Goal: Information Seeking & Learning: Stay updated

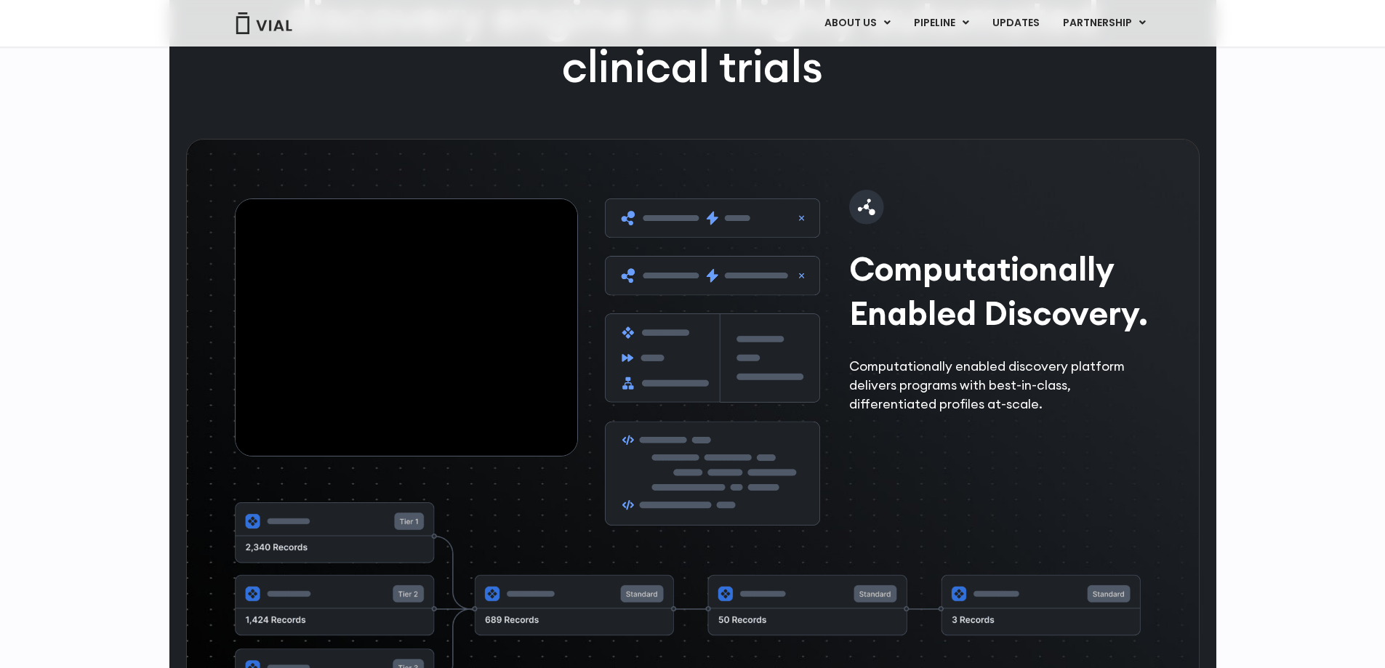
scroll to position [2161, 0]
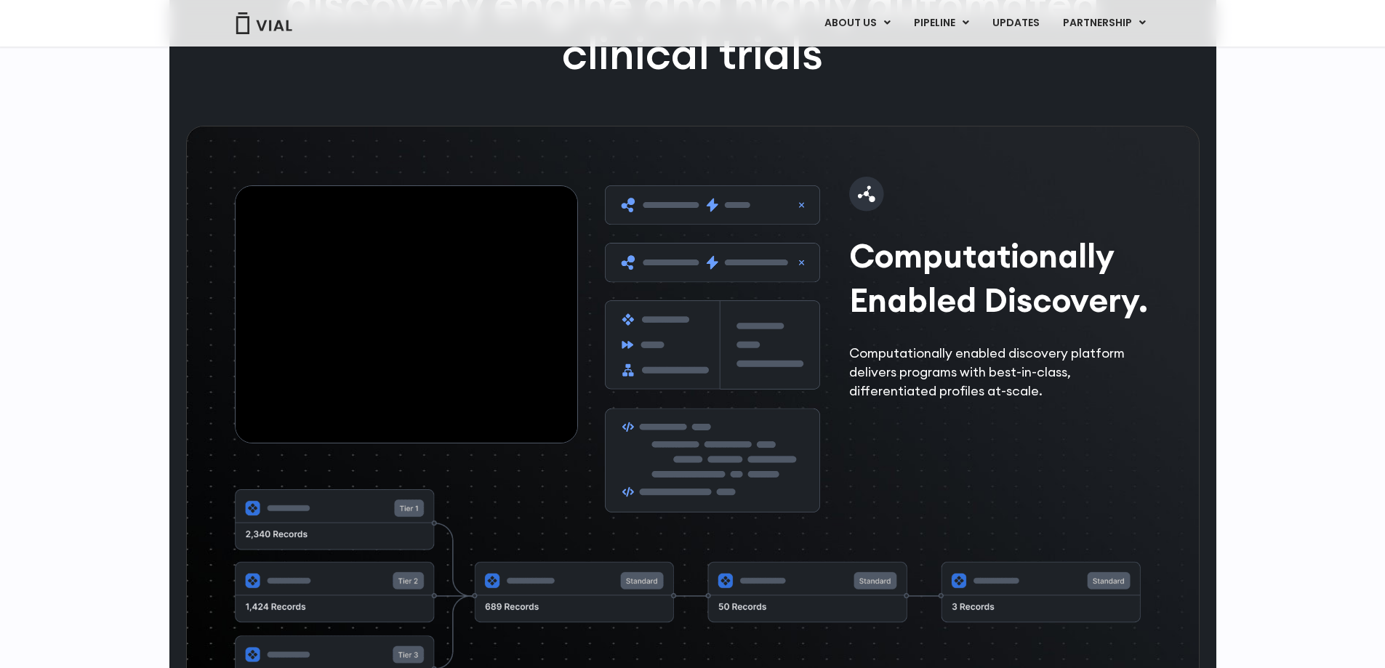
click at [687, 406] on img at bounding box center [712, 348] width 215 height 327
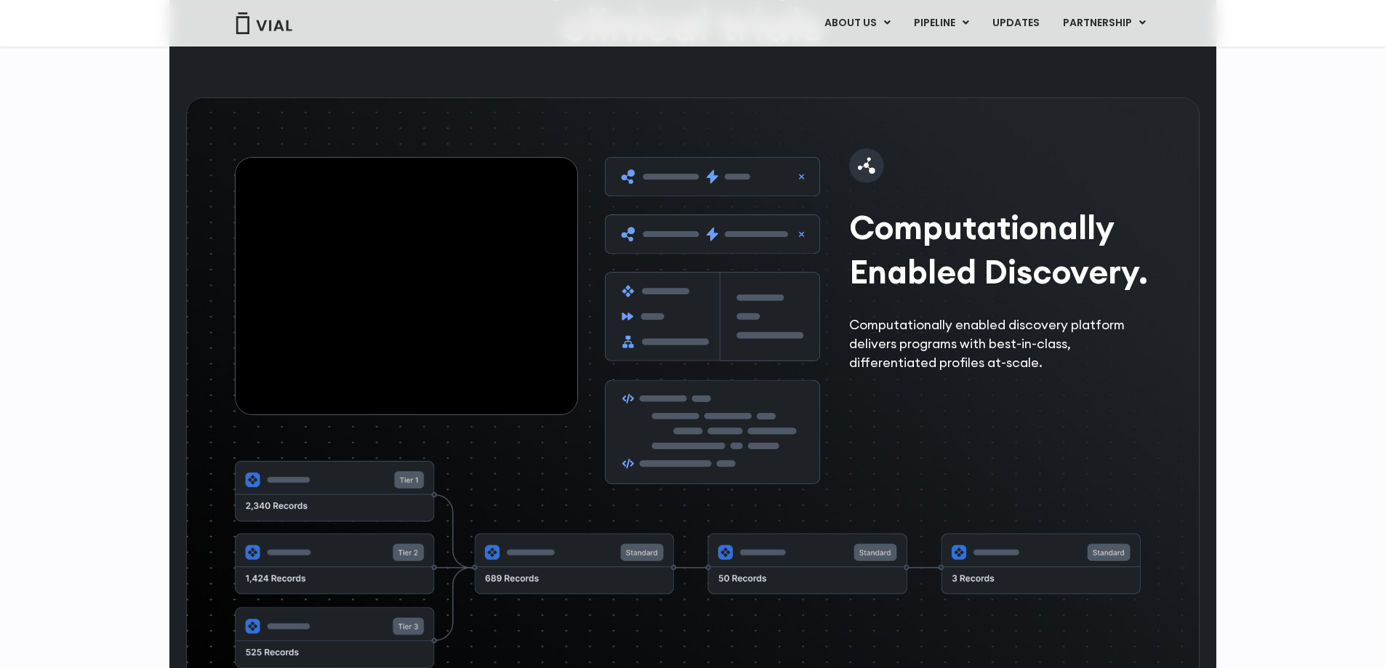
scroll to position [2138, 0]
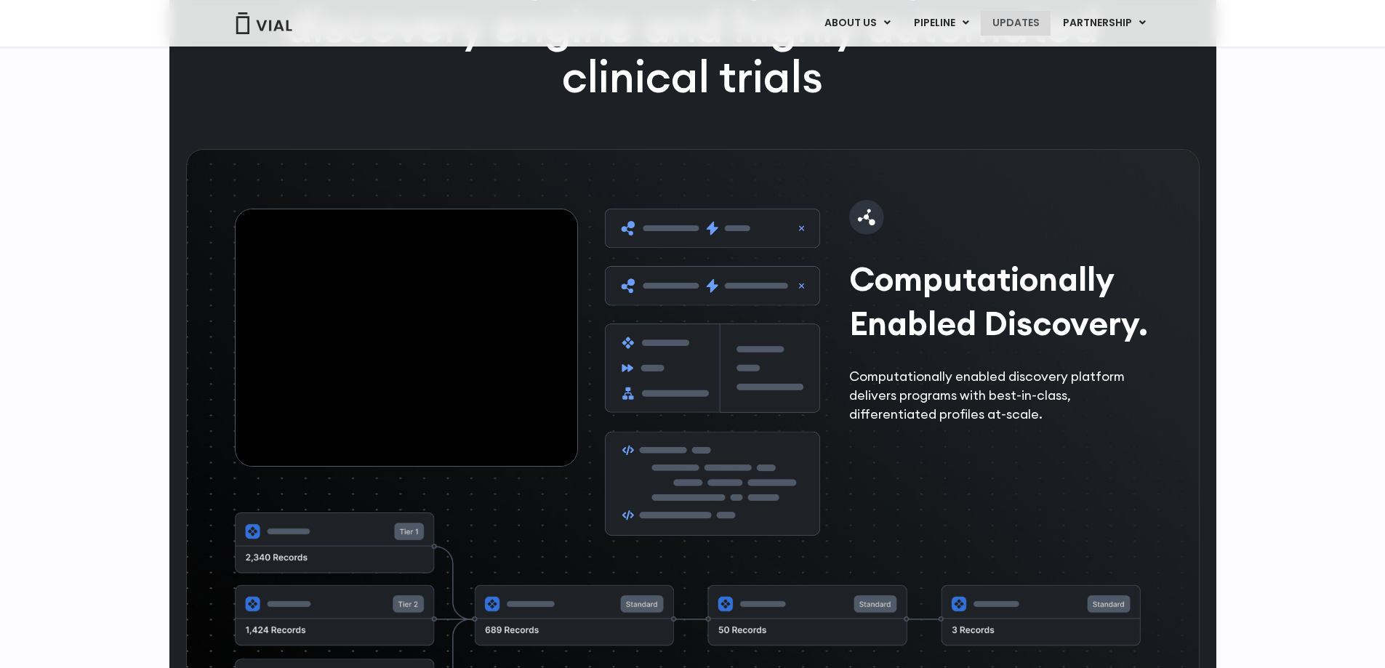
click at [1009, 28] on link "UPDATES" at bounding box center [1016, 23] width 70 height 25
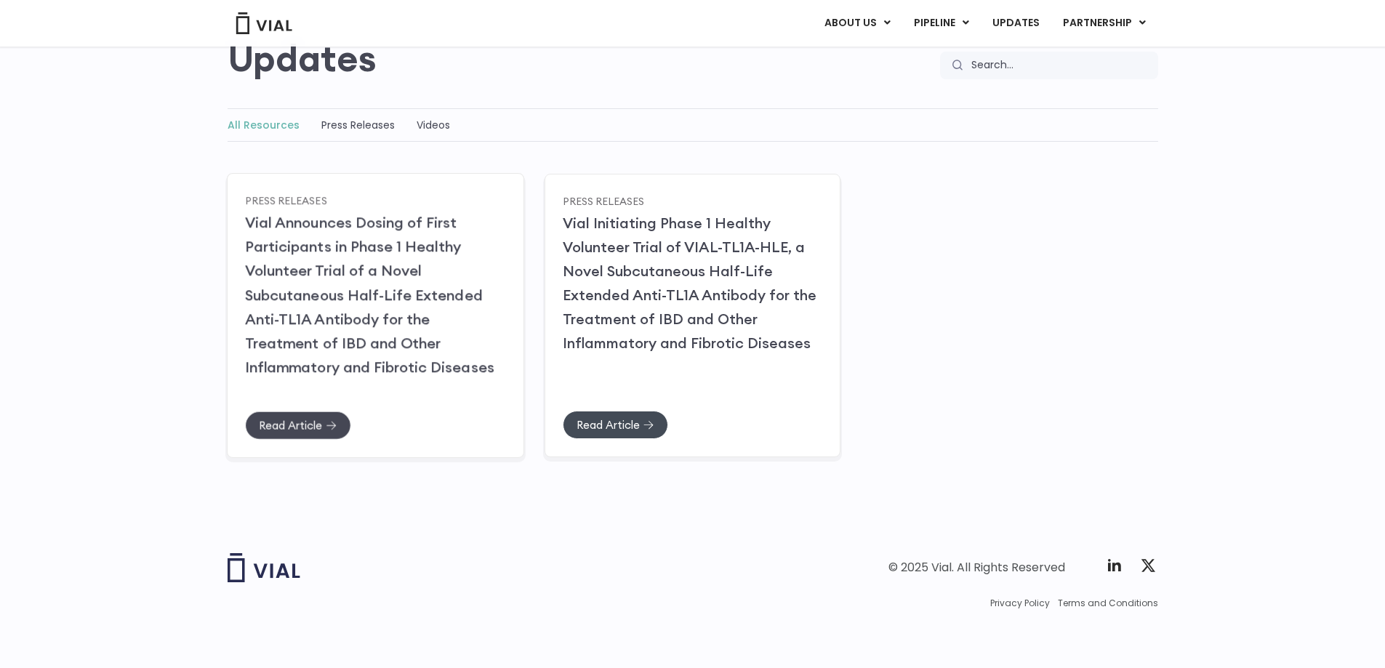
click at [295, 424] on span "Read Article" at bounding box center [290, 425] width 63 height 11
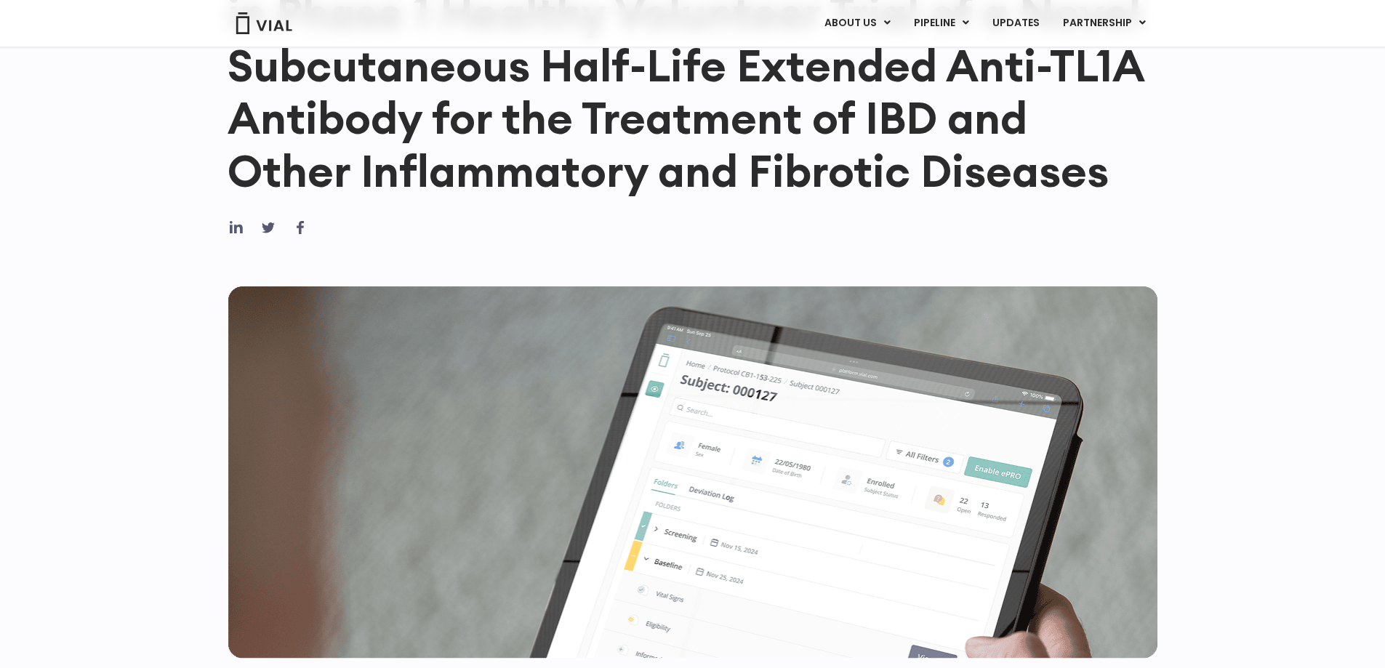
scroll to position [258, 0]
